Goal: Task Accomplishment & Management: Manage account settings

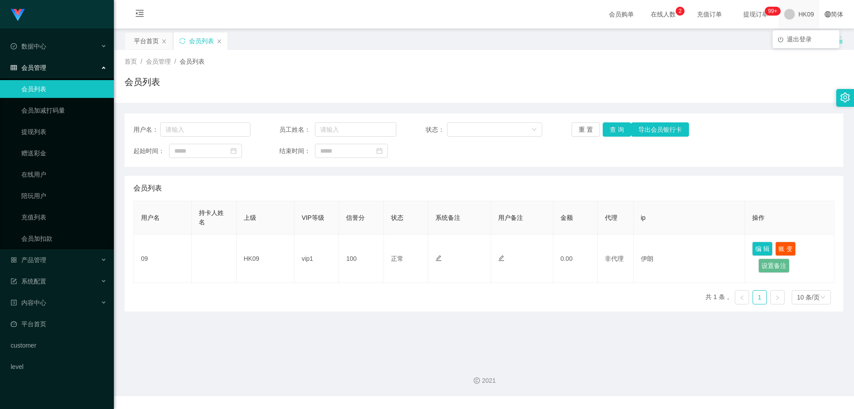
click at [801, 11] on span "HK09" at bounding box center [807, 14] width 16 height 28
click at [802, 33] on li "退出登录" at bounding box center [806, 39] width 67 height 14
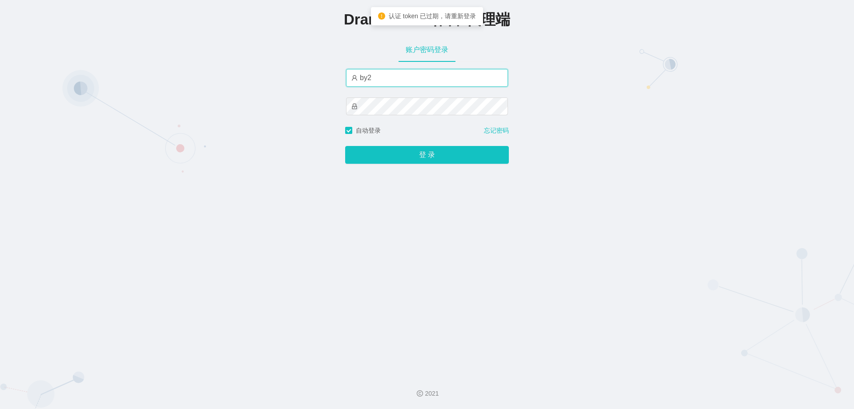
click at [379, 79] on input "by2" at bounding box center [427, 78] width 162 height 18
drag, startPoint x: 380, startPoint y: 80, endPoint x: 344, endPoint y: 80, distance: 36.0
click at [346, 80] on input "by2" at bounding box center [427, 78] width 162 height 18
type input "h"
type input "HK02"
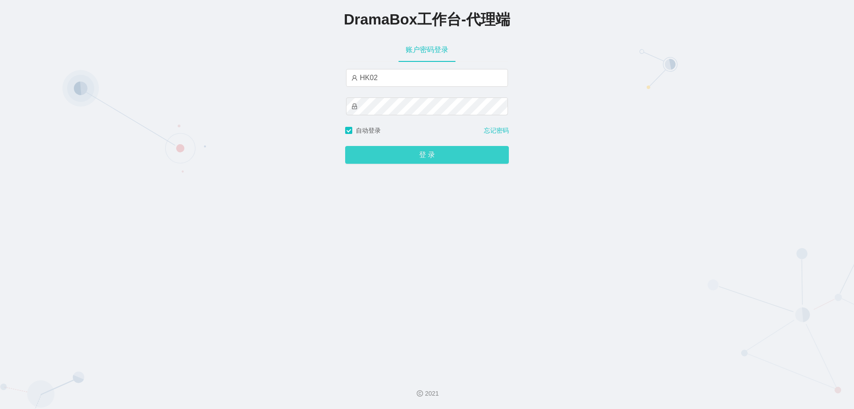
drag, startPoint x: 433, startPoint y: 156, endPoint x: 439, endPoint y: 150, distance: 8.5
click at [433, 156] on button "登 录" at bounding box center [427, 155] width 164 height 18
